Goal: Navigation & Orientation: Find specific page/section

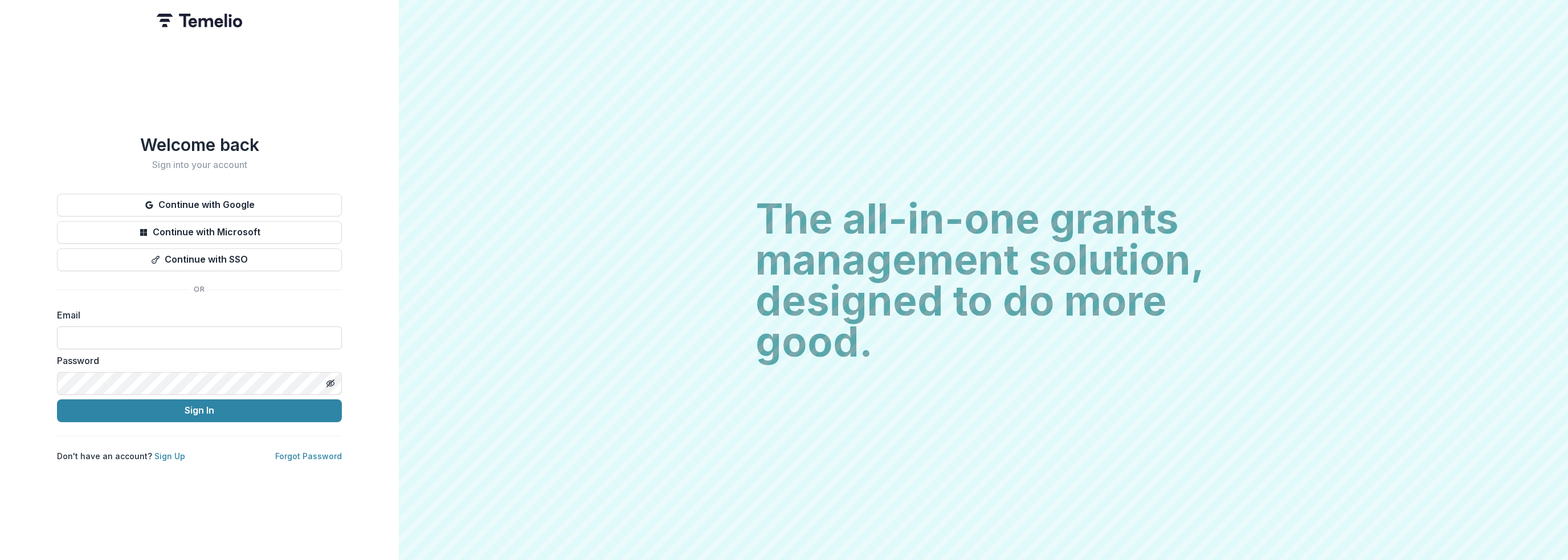
click at [220, 338] on input at bounding box center [200, 338] width 285 height 23
type input "**********"
click at [217, 401] on button "Sign In" at bounding box center [200, 411] width 285 height 23
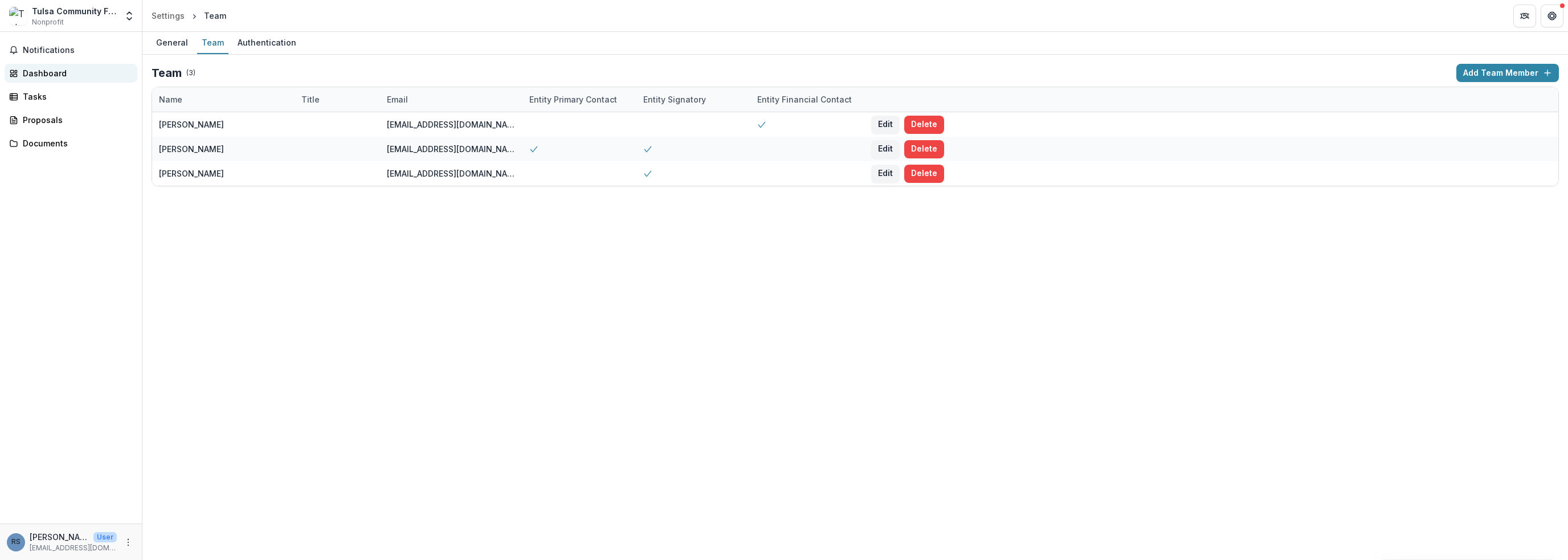
click at [80, 72] on div "Dashboard" at bounding box center [75, 73] width 105 height 12
